Goal: Task Accomplishment & Management: Use online tool/utility

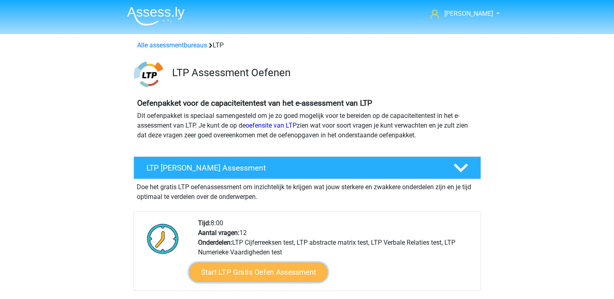
click at [250, 272] on link "Start LTP Gratis Oefen Assessment" at bounding box center [258, 272] width 139 height 19
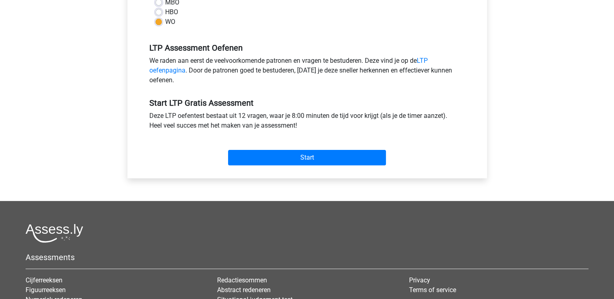
scroll to position [243, 0]
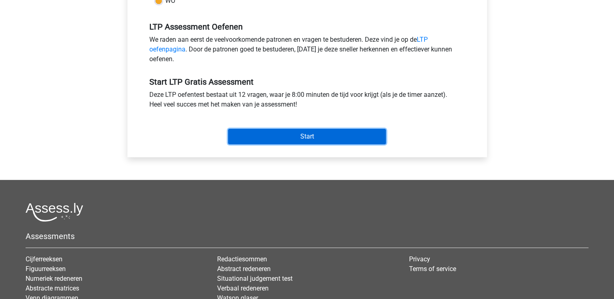
click at [303, 138] on input "Start" at bounding box center [307, 136] width 158 height 15
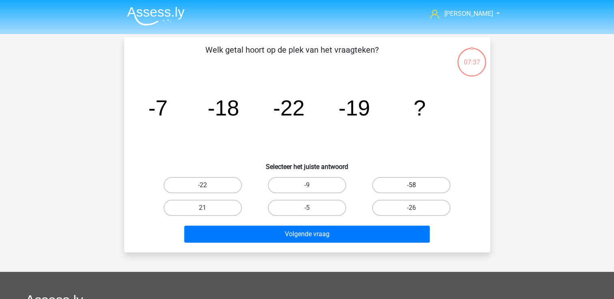
click at [395, 182] on label "-58" at bounding box center [411, 185] width 78 height 16
click at [411, 185] on input "-58" at bounding box center [413, 187] width 5 height 5
radio input "true"
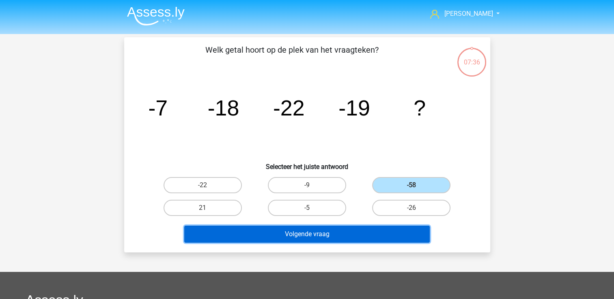
click at [337, 228] on button "Volgende vraag" at bounding box center [306, 234] width 245 height 17
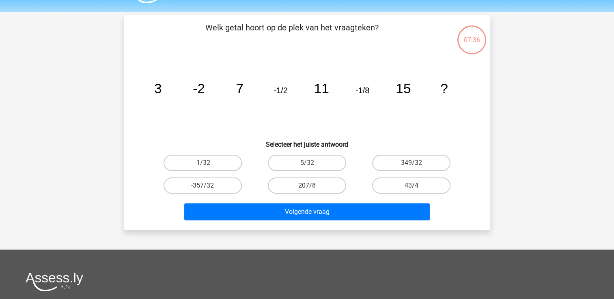
scroll to position [37, 0]
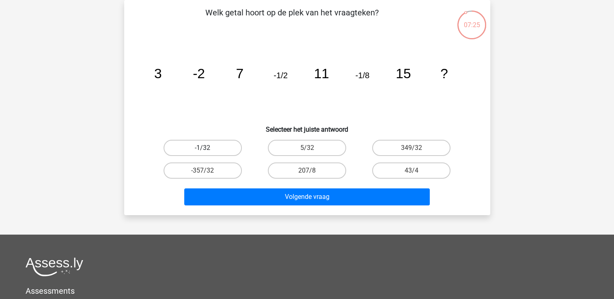
click at [212, 142] on label "-1/32" at bounding box center [202, 148] width 78 height 16
click at [208, 148] on input "-1/32" at bounding box center [204, 150] width 5 height 5
radio input "true"
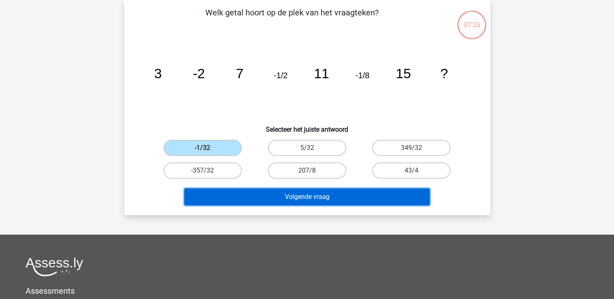
click at [232, 200] on button "Volgende vraag" at bounding box center [306, 197] width 245 height 17
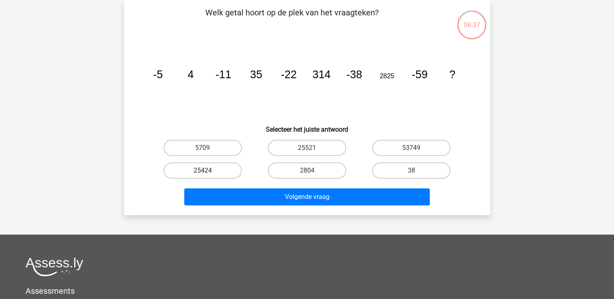
click at [201, 172] on label "25424" at bounding box center [202, 171] width 78 height 16
click at [202, 172] on input "25424" at bounding box center [204, 173] width 5 height 5
radio input "true"
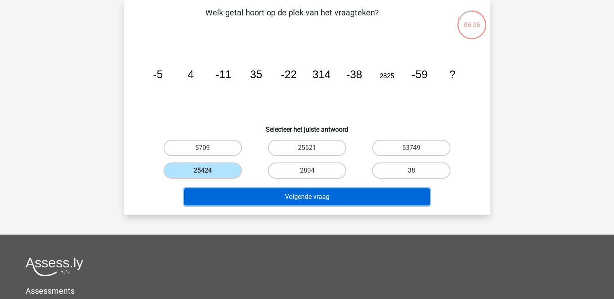
click at [254, 199] on button "Volgende vraag" at bounding box center [306, 197] width 245 height 17
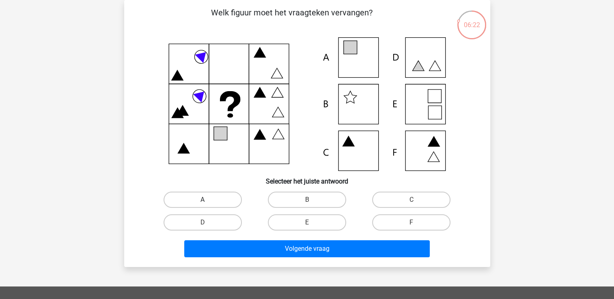
click at [221, 206] on label "A" at bounding box center [202, 200] width 78 height 16
click at [208, 205] on input "A" at bounding box center [204, 202] width 5 height 5
radio input "true"
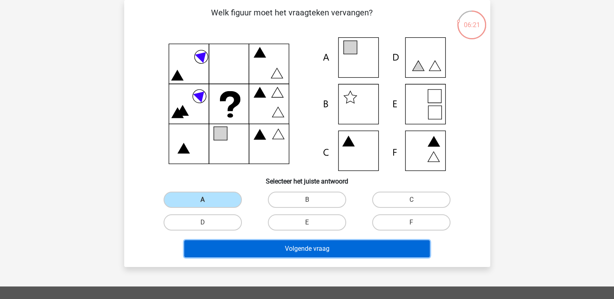
click at [241, 255] on button "Volgende vraag" at bounding box center [306, 248] width 245 height 17
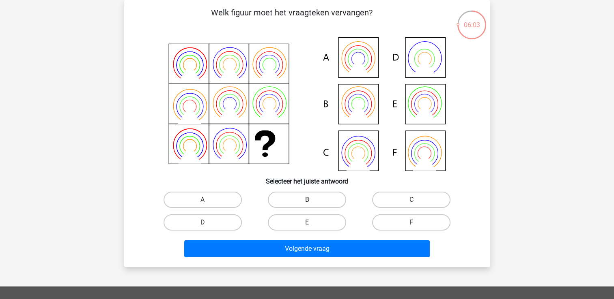
click at [303, 200] on label "B" at bounding box center [307, 200] width 78 height 16
click at [307, 200] on input "B" at bounding box center [309, 202] width 5 height 5
radio input "true"
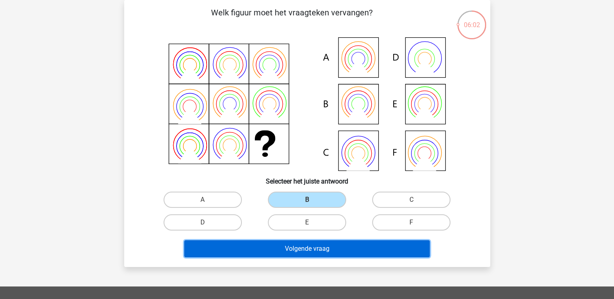
click at [285, 251] on button "Volgende vraag" at bounding box center [306, 248] width 245 height 17
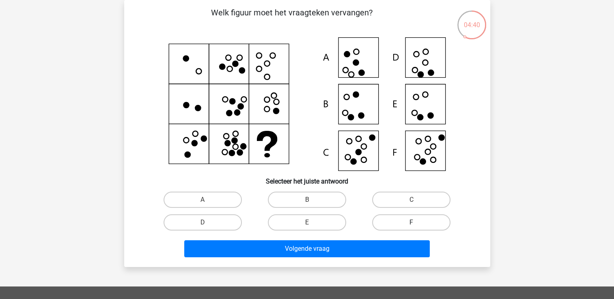
click at [402, 217] on label "F" at bounding box center [411, 223] width 78 height 16
click at [411, 223] on input "F" at bounding box center [413, 225] width 5 height 5
radio input "true"
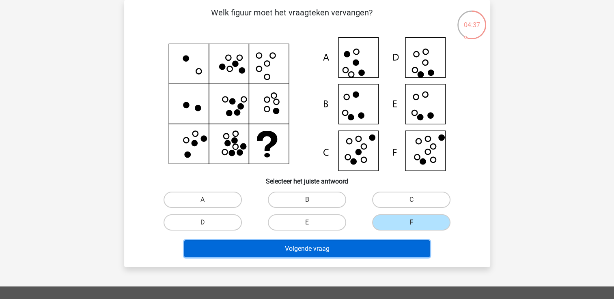
click at [376, 245] on button "Volgende vraag" at bounding box center [306, 248] width 245 height 17
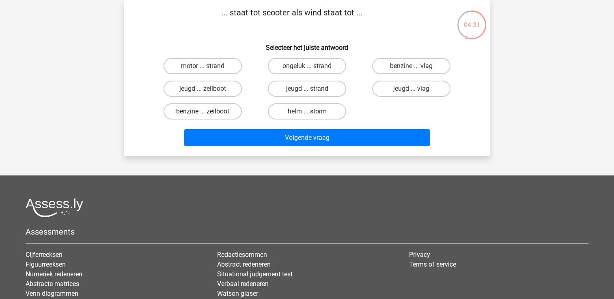
click at [211, 112] on label "benzine ... zeilboot" at bounding box center [202, 111] width 78 height 16
click at [208, 112] on input "benzine ... zeilboot" at bounding box center [204, 114] width 5 height 5
radio input "true"
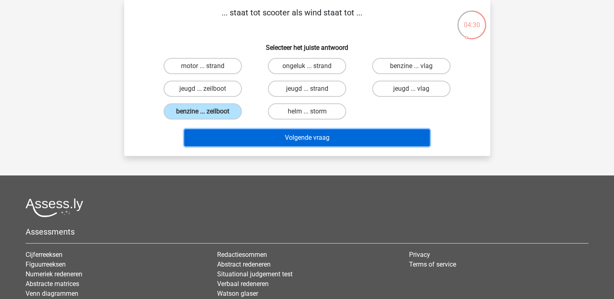
click at [243, 133] on button "Volgende vraag" at bounding box center [306, 137] width 245 height 17
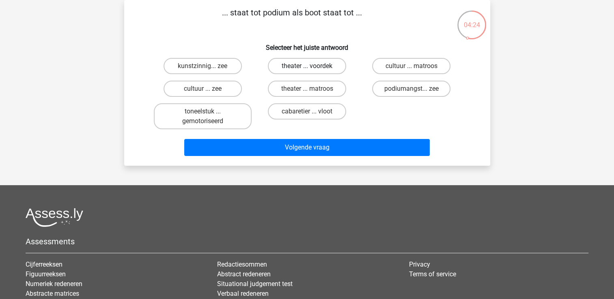
click at [283, 64] on label "theater ... voordek" at bounding box center [307, 66] width 78 height 16
click at [307, 66] on input "theater ... voordek" at bounding box center [309, 68] width 5 height 5
radio input "true"
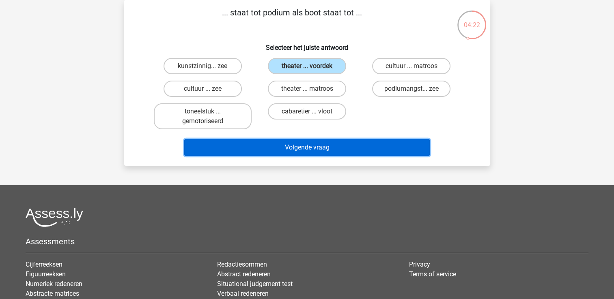
click at [297, 143] on button "Volgende vraag" at bounding box center [306, 147] width 245 height 17
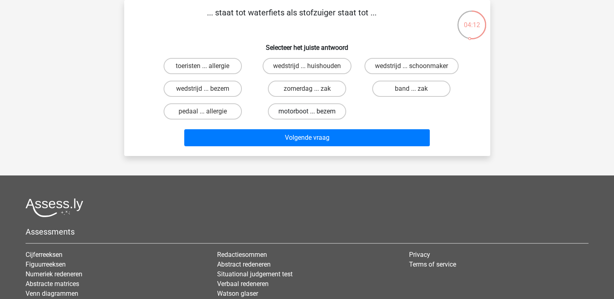
click at [283, 109] on label "motorboot ... bezem" at bounding box center [307, 111] width 78 height 16
click at [307, 112] on input "motorboot ... bezem" at bounding box center [309, 114] width 5 height 5
radio input "true"
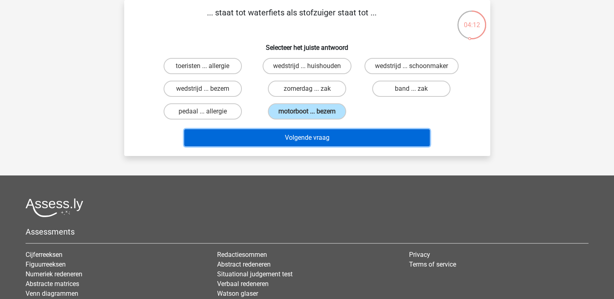
click at [283, 134] on button "Volgende vraag" at bounding box center [306, 137] width 245 height 17
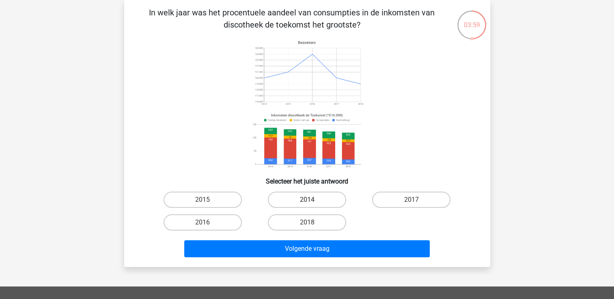
click at [292, 197] on label "2014" at bounding box center [307, 200] width 78 height 16
click at [307, 200] on input "2014" at bounding box center [309, 202] width 5 height 5
radio input "true"
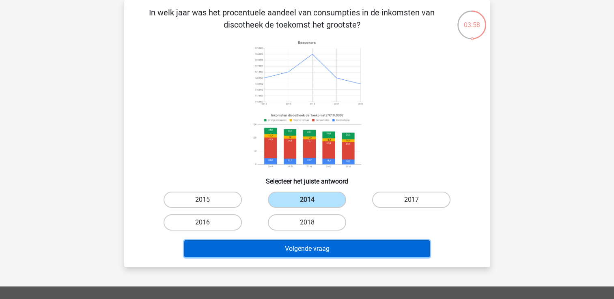
click at [309, 246] on button "Volgende vraag" at bounding box center [306, 248] width 245 height 17
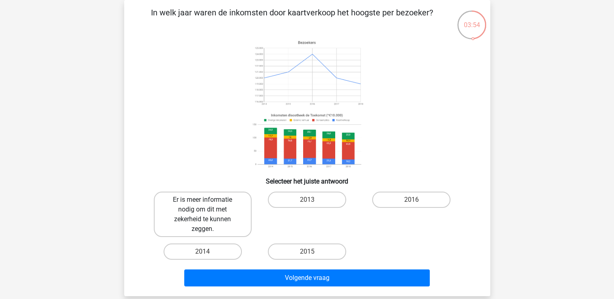
click at [208, 194] on label "Er is meer informatie nodig om dit met zekerheid te kunnen zeggen." at bounding box center [203, 214] width 98 height 45
click at [208, 200] on input "Er is meer informatie nodig om dit met zekerheid te kunnen zeggen." at bounding box center [204, 202] width 5 height 5
radio input "true"
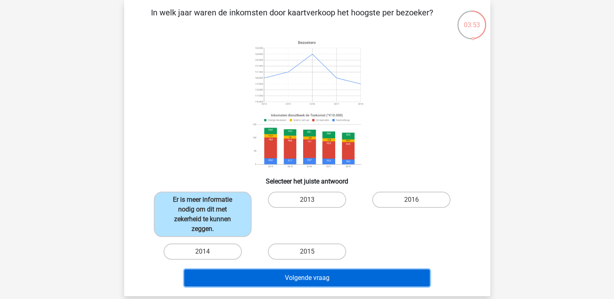
click at [277, 279] on button "Volgende vraag" at bounding box center [306, 278] width 245 height 17
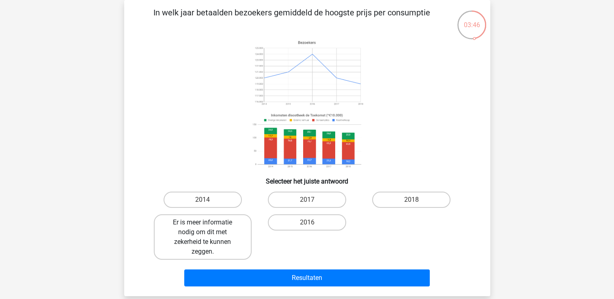
click at [235, 222] on label "Er is meer informatie nodig om dit met zekerheid te kunnen zeggen." at bounding box center [203, 237] width 98 height 45
click at [208, 223] on input "Er is meer informatie nodig om dit met zekerheid te kunnen zeggen." at bounding box center [204, 225] width 5 height 5
radio input "true"
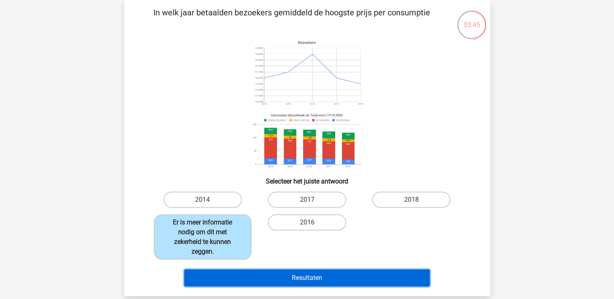
click at [269, 283] on button "Resultaten" at bounding box center [306, 278] width 245 height 17
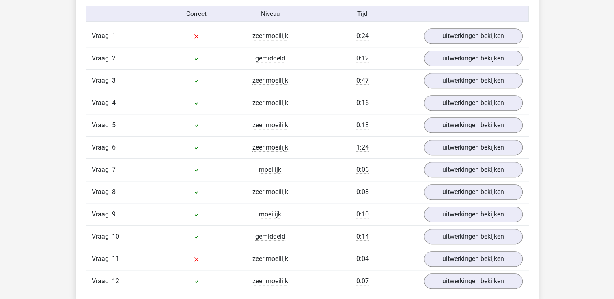
scroll to position [746, 0]
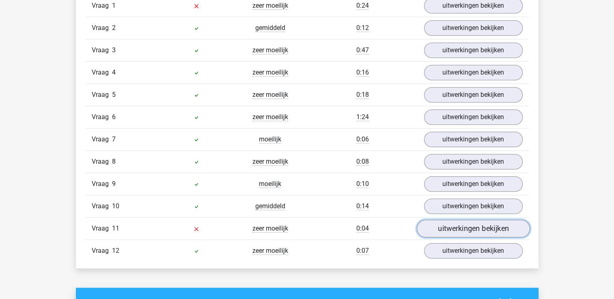
click at [441, 220] on link "uitwerkingen bekijken" at bounding box center [472, 229] width 113 height 18
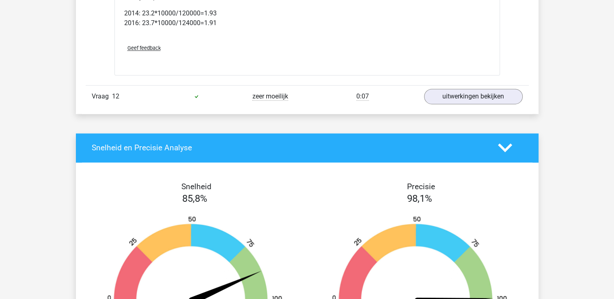
scroll to position [1258, 0]
